Goal: Find specific page/section: Find specific page/section

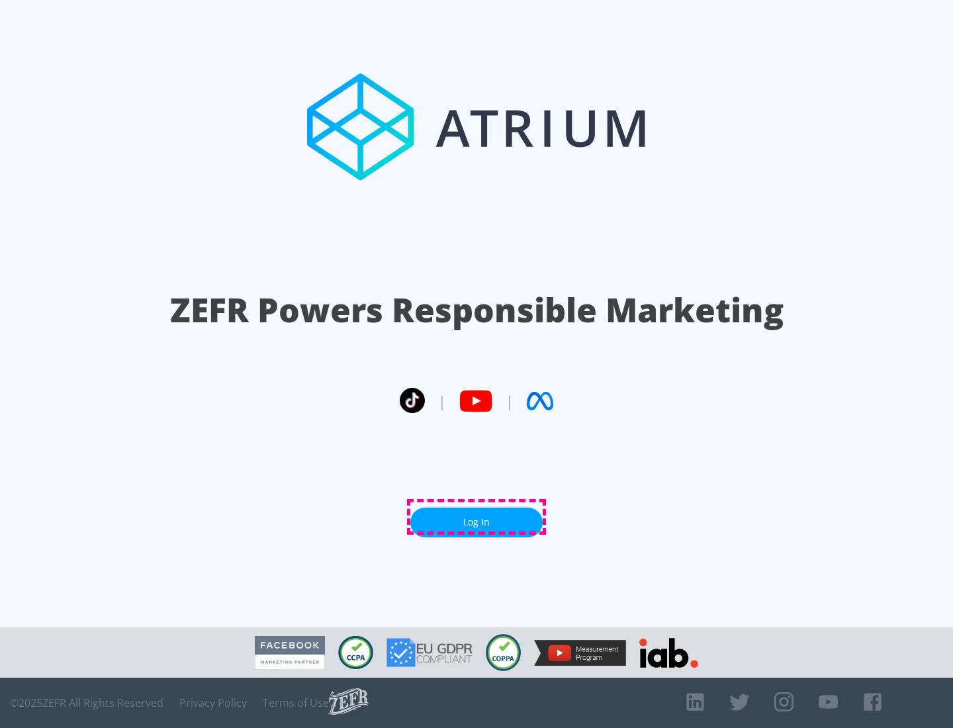
click at [477, 517] on link "Log In" at bounding box center [476, 523] width 132 height 30
